Goal: Information Seeking & Learning: Learn about a topic

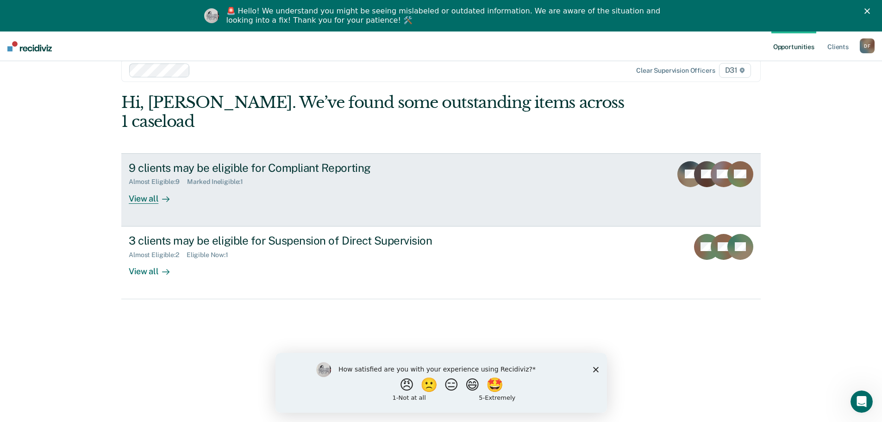
scroll to position [31, 0]
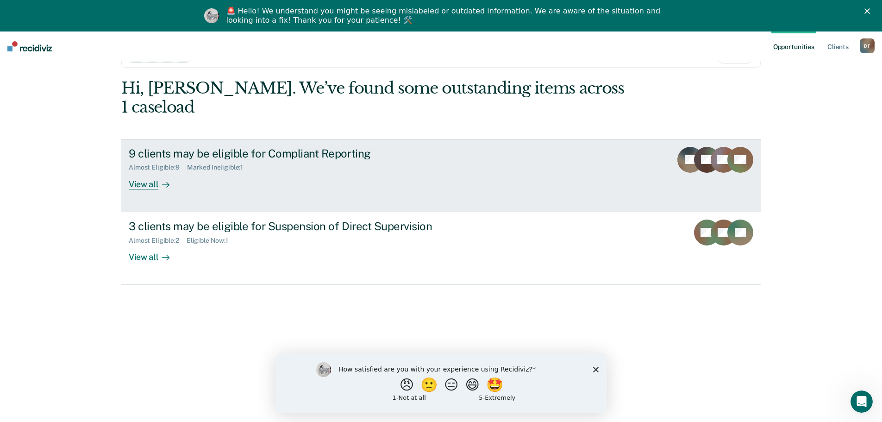
click at [146, 171] on div "View all" at bounding box center [155, 180] width 52 height 18
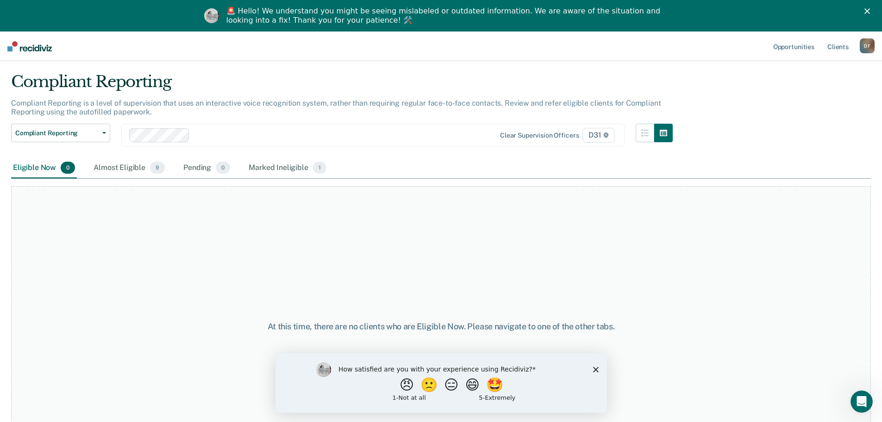
scroll to position [68, 0]
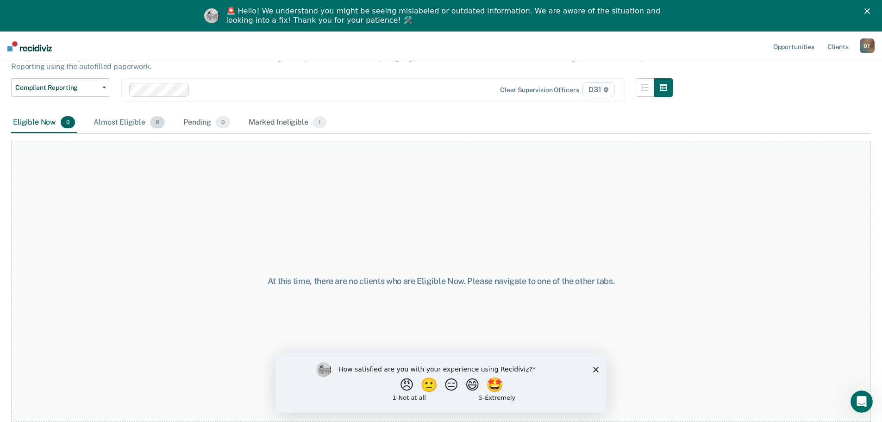
click at [118, 121] on div "Almost Eligible 9" at bounding box center [129, 122] width 75 height 20
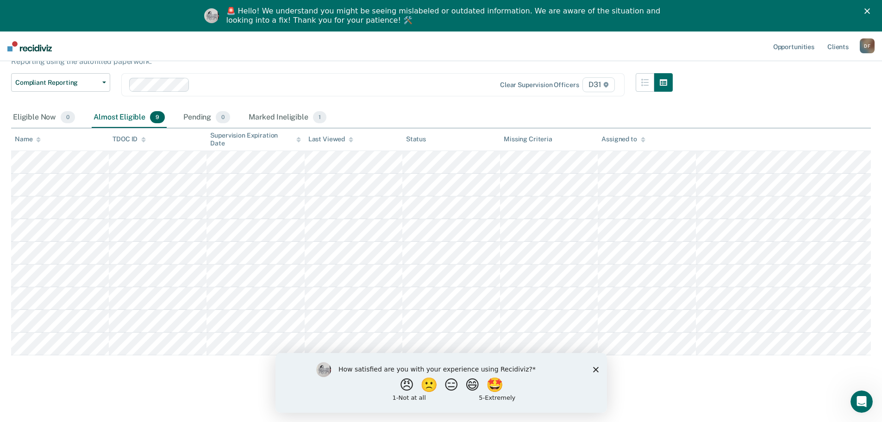
scroll to position [98, 0]
click at [596, 369] on polygon "Close survey" at bounding box center [595, 369] width 6 height 6
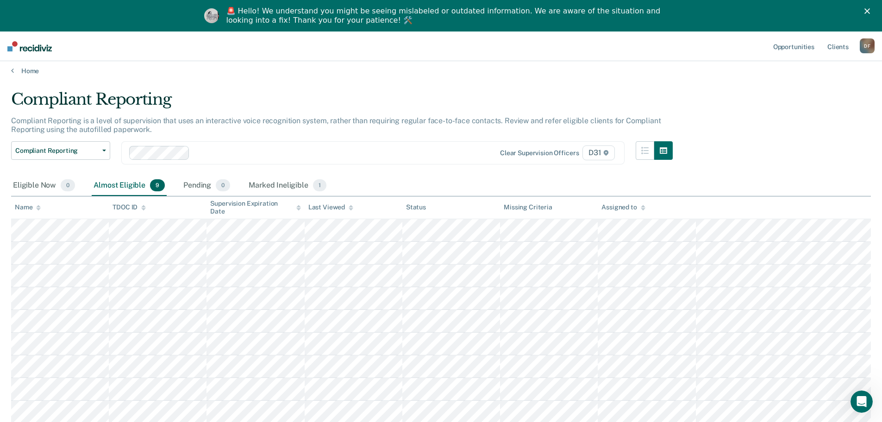
scroll to position [5, 0]
click at [24, 72] on link "Home" at bounding box center [440, 71] width 859 height 8
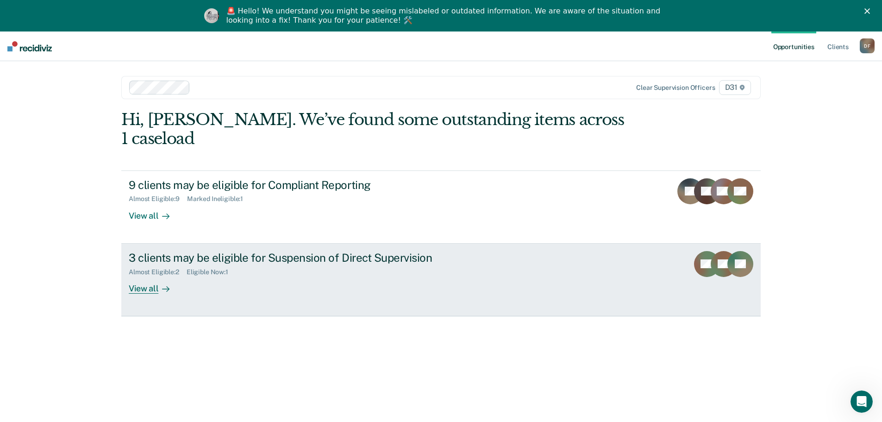
click at [144, 275] on div "View all" at bounding box center [155, 284] width 52 height 18
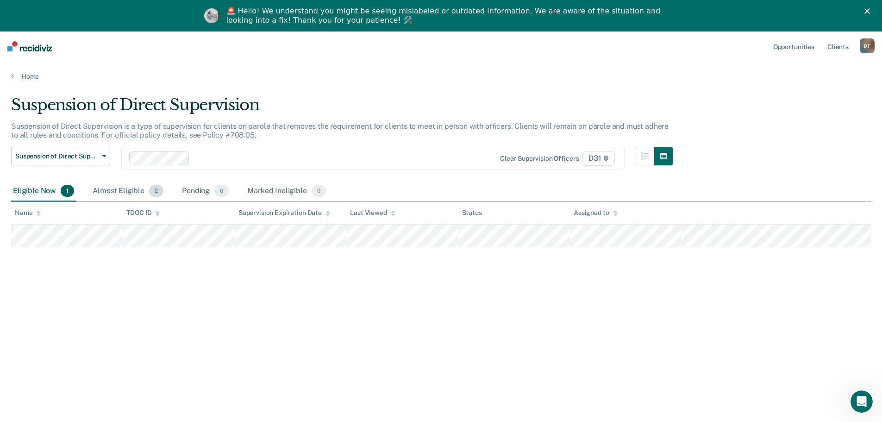
click at [138, 191] on div "Almost Eligible 2" at bounding box center [128, 191] width 75 height 20
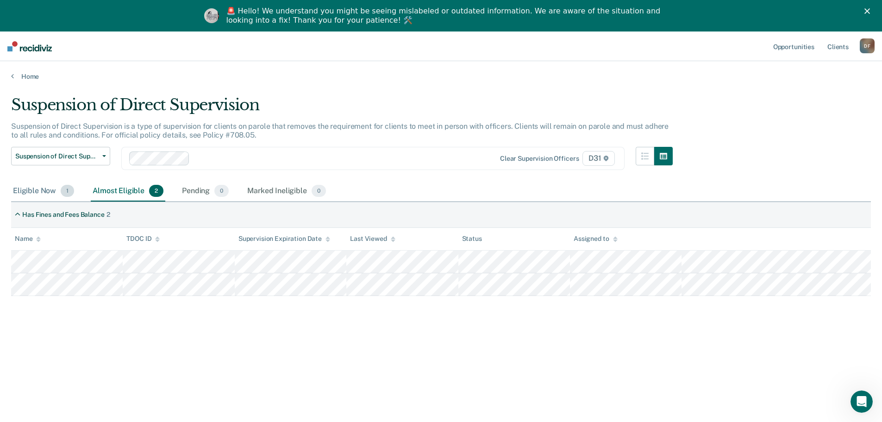
click at [33, 192] on div "Eligible Now 1" at bounding box center [43, 191] width 65 height 20
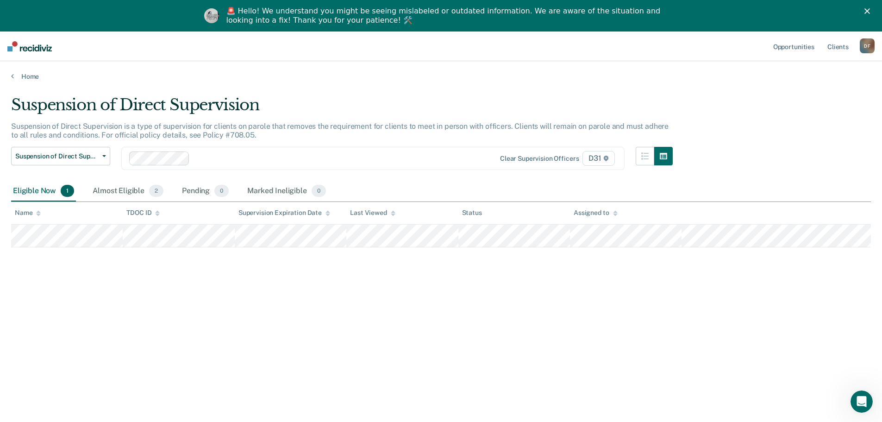
scroll to position [31, 0]
